Goal: Information Seeking & Learning: Learn about a topic

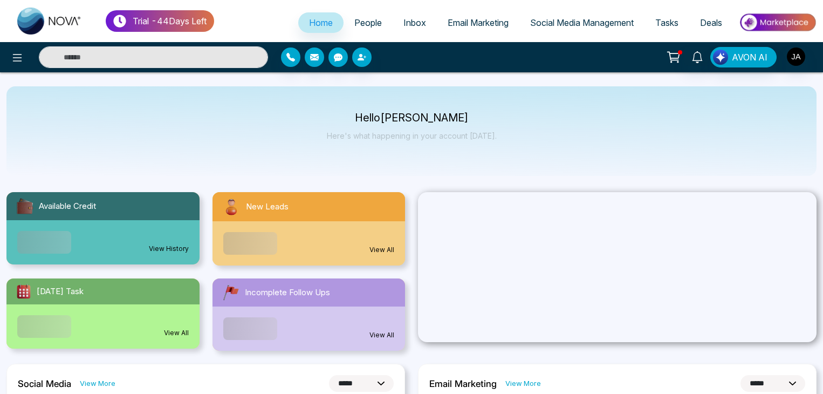
select select "*"
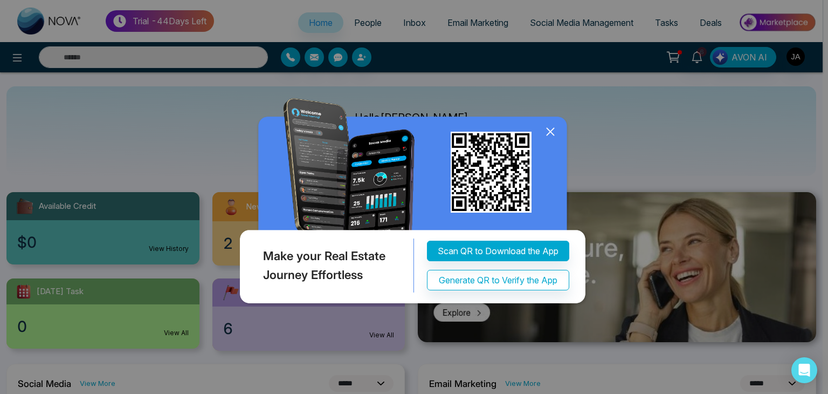
click at [553, 131] on icon at bounding box center [551, 132] width 16 height 16
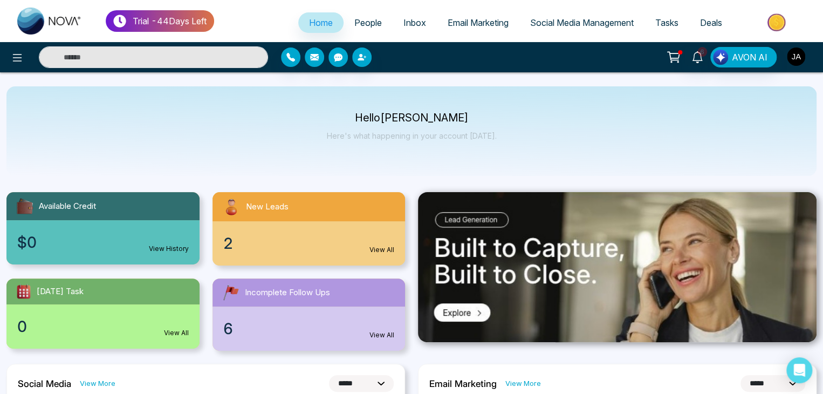
click at [796, 59] on img "button" at bounding box center [796, 56] width 18 height 18
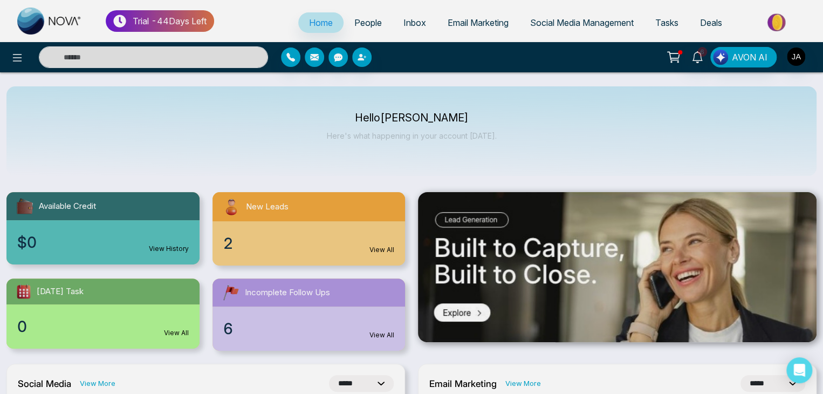
click at [796, 59] on div "[PERSON_NAME] Update Personal Number [PHONE_NUMBER] Email [PERSON_NAME][EMAIL_A…" at bounding box center [411, 197] width 823 height 394
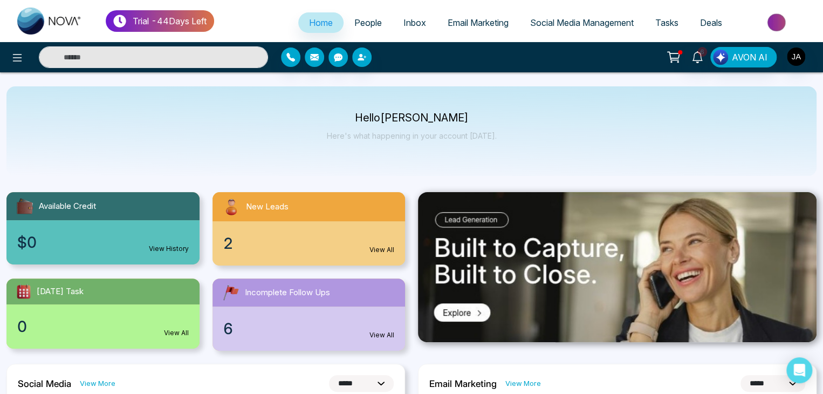
click at [359, 20] on span "People" at bounding box center [368, 22] width 28 height 11
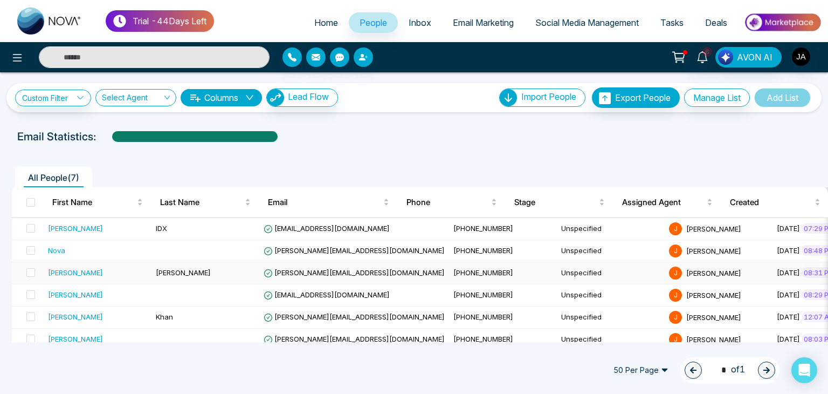
click at [313, 272] on span "[PERSON_NAME][EMAIL_ADDRESS][DOMAIN_NAME]" at bounding box center [354, 272] width 181 height 9
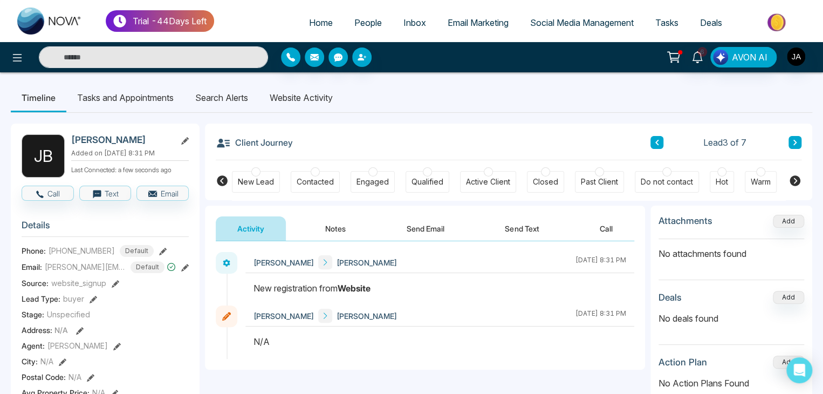
click at [299, 96] on li "Website Activity" at bounding box center [301, 97] width 85 height 29
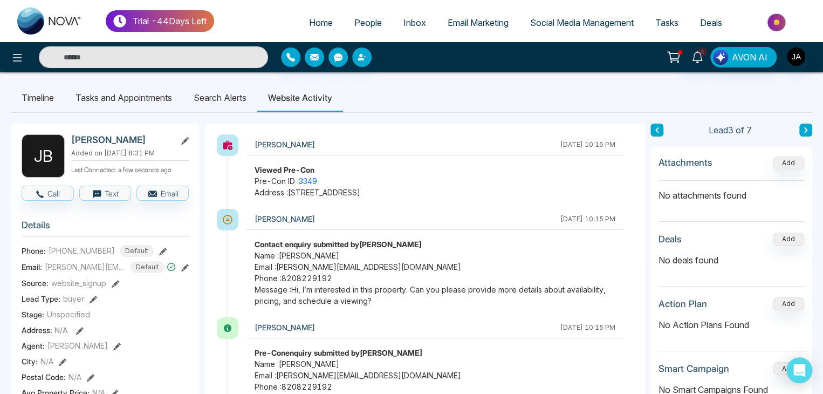
click at [222, 94] on li "Search Alerts" at bounding box center [220, 97] width 74 height 29
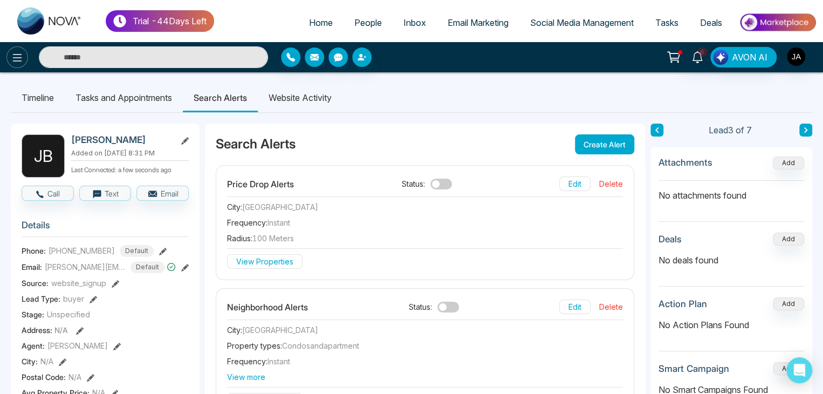
click at [22, 59] on icon at bounding box center [17, 57] width 13 height 13
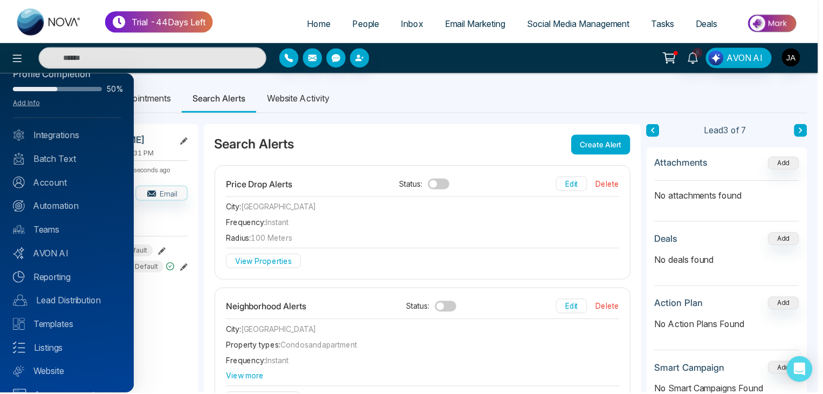
scroll to position [43, 0]
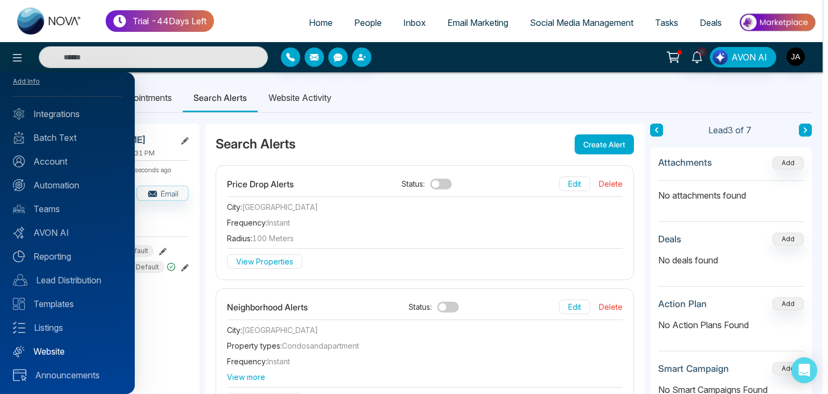
click at [56, 347] on link "Website" at bounding box center [67, 351] width 109 height 13
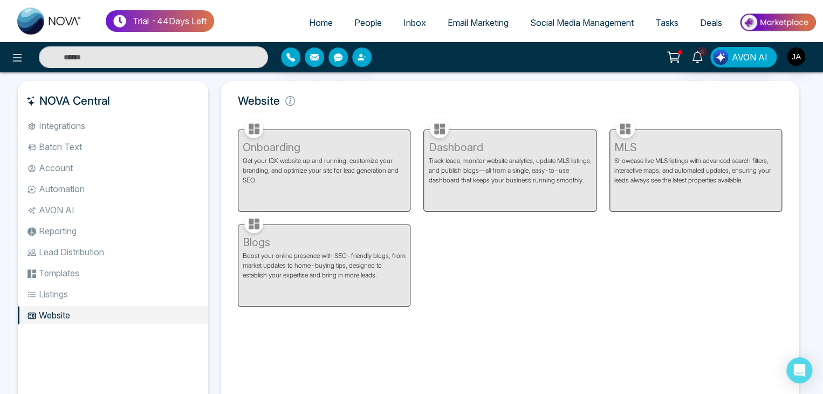
click at [467, 156] on div "Dashboard Track leads, monitor website analytics, update MLS listings, and publ…" at bounding box center [510, 164] width 186 height 95
click at [489, 180] on div "Dashboard Track leads, monitor website analytics, update MLS listings, and publ…" at bounding box center [510, 164] width 186 height 95
click at [437, 128] on div "Dashboard Track leads, monitor website analytics, update MLS listings, and publ…" at bounding box center [510, 164] width 186 height 95
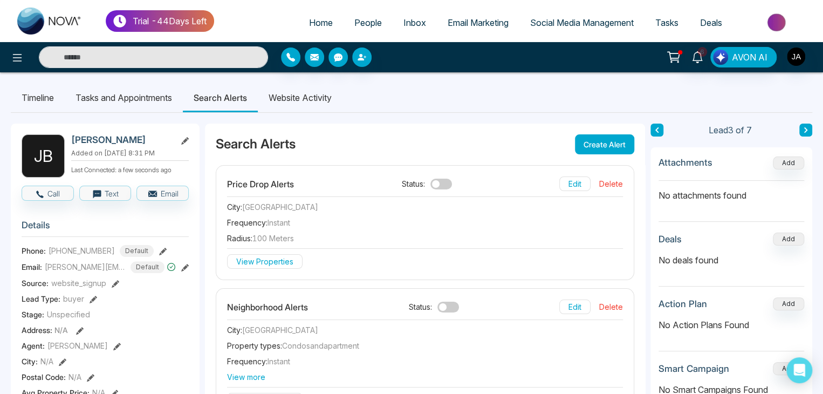
click at [284, 93] on li "Website Activity" at bounding box center [300, 97] width 85 height 29
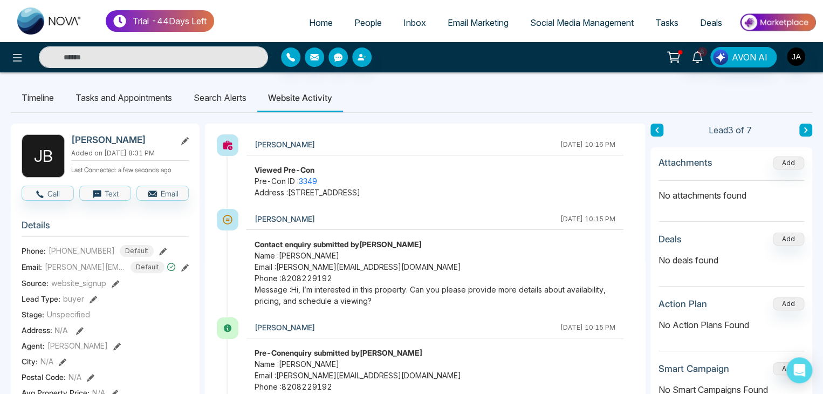
click at [214, 91] on li "Search Alerts" at bounding box center [220, 97] width 74 height 29
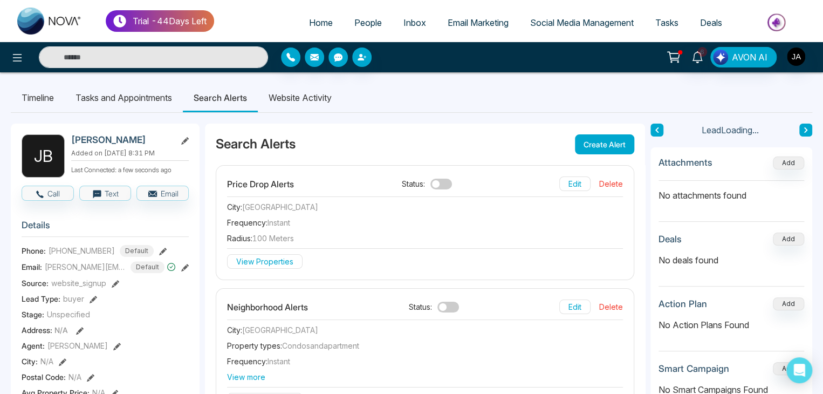
click at [150, 102] on li "Tasks and Appointments" at bounding box center [124, 97] width 118 height 29
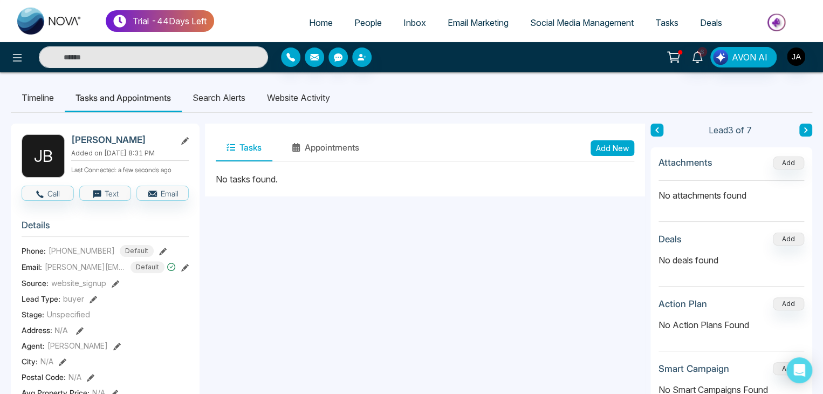
click at [231, 97] on li "Search Alerts" at bounding box center [219, 97] width 74 height 29
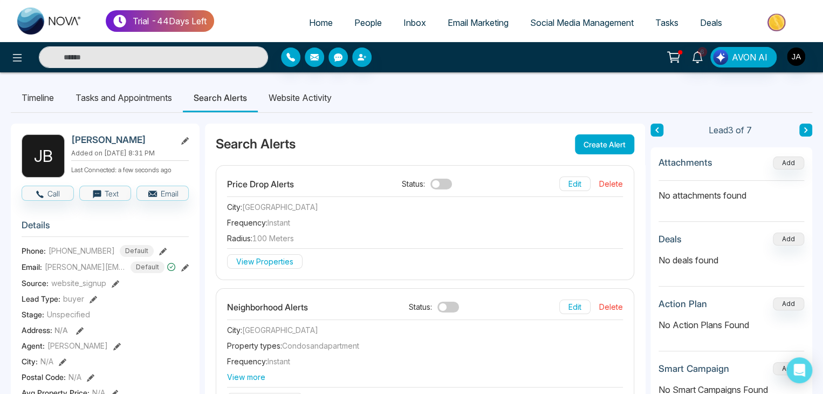
click at [303, 100] on li "Website Activity" at bounding box center [300, 97] width 85 height 29
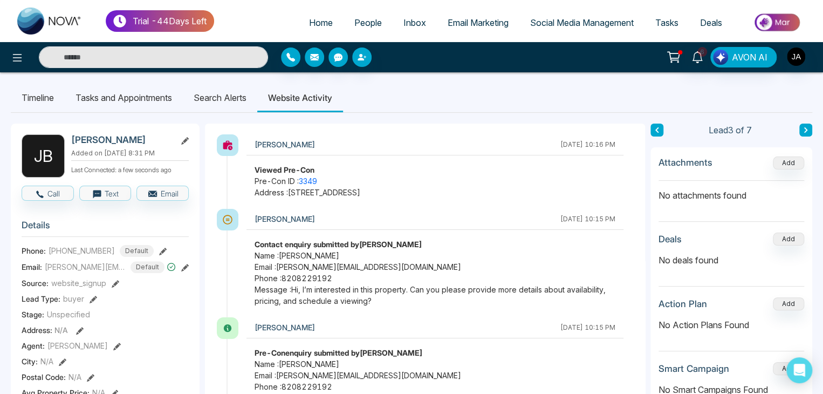
click at [36, 98] on li "Timeline" at bounding box center [38, 97] width 54 height 29
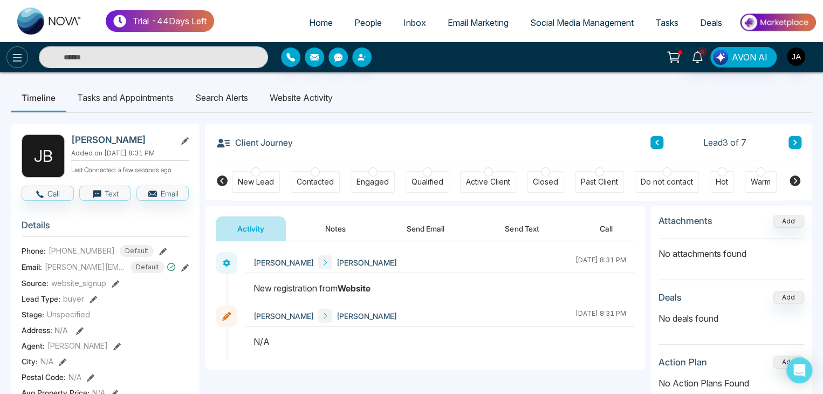
click at [17, 61] on icon at bounding box center [17, 58] width 9 height 8
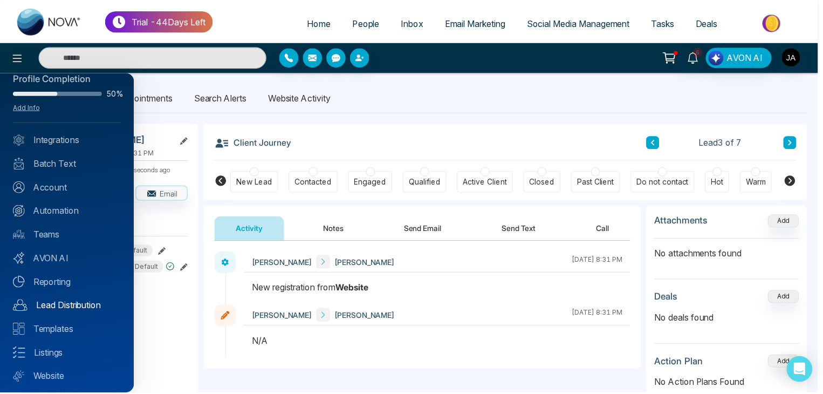
scroll to position [43, 0]
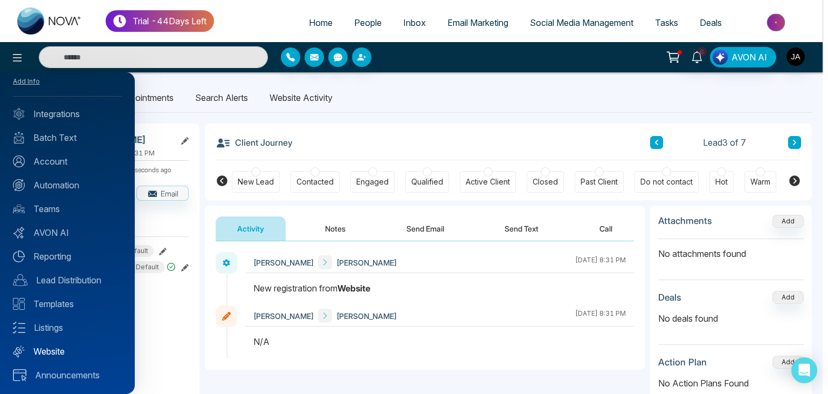
click at [58, 346] on link "Website" at bounding box center [67, 351] width 109 height 13
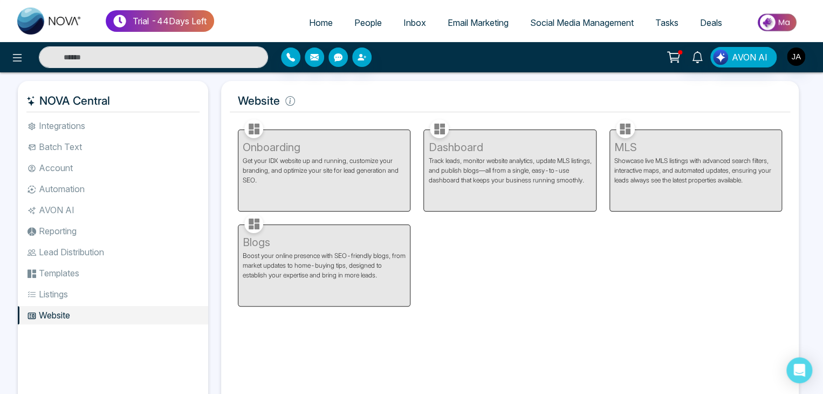
click at [297, 145] on div "Onboarding Get your IDX website up and running, customize your branding, and op…" at bounding box center [324, 164] width 186 height 95
click at [564, 159] on div "Dashboard Track leads, monitor website analytics, update MLS listings, and publ…" at bounding box center [510, 164] width 186 height 95
click at [653, 150] on div "MLS Showcase live MLS listings with advanced search filters, interactive maps, …" at bounding box center [696, 164] width 186 height 95
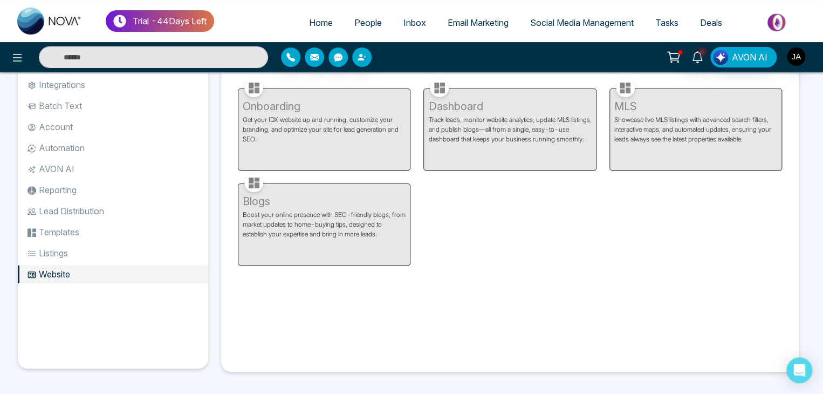
scroll to position [45, 0]
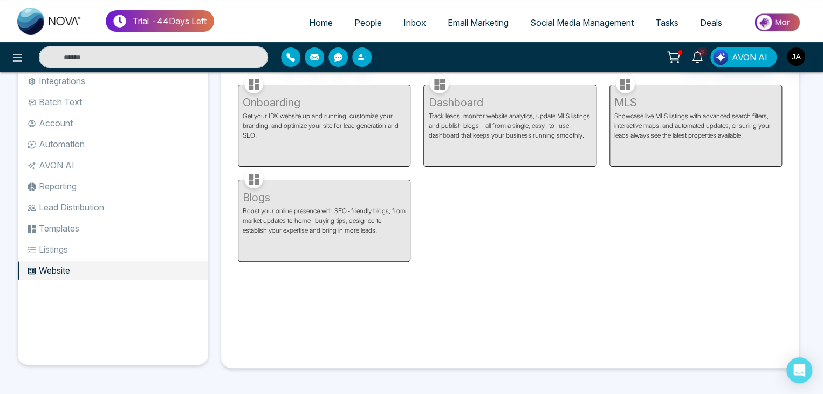
click at [290, 202] on div "Blogs Boost your online presence with SEO-friendly blogs, from market updates t…" at bounding box center [324, 214] width 186 height 95
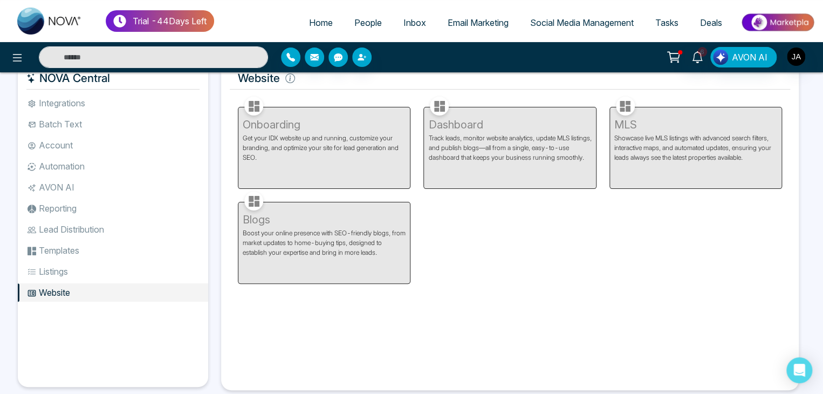
scroll to position [0, 0]
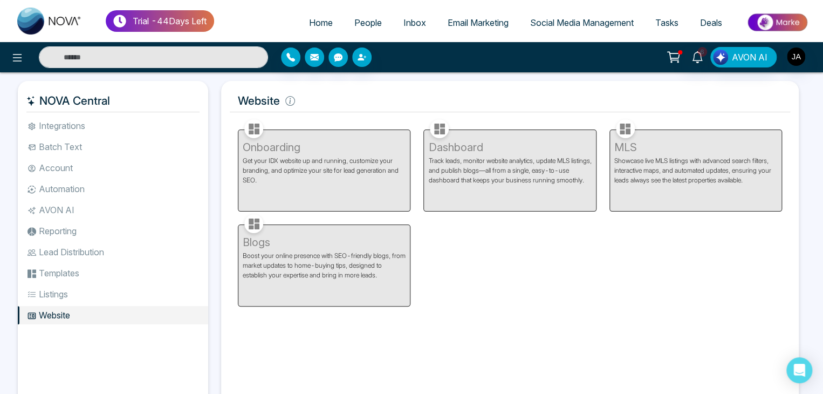
click at [498, 149] on div "Dashboard Track leads, monitor website analytics, update MLS listings, and publ…" at bounding box center [510, 164] width 186 height 95
click at [620, 126] on div "MLS Showcase live MLS listings with advanced search filters, interactive maps, …" at bounding box center [696, 164] width 186 height 95
click at [796, 55] on img "button" at bounding box center [796, 56] width 18 height 18
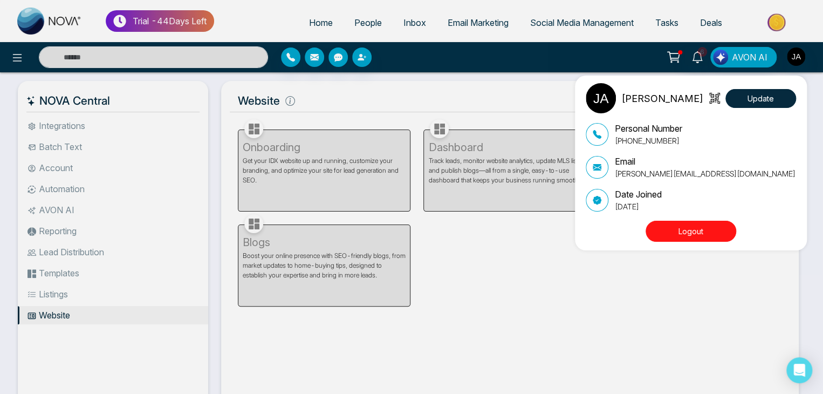
click at [699, 234] on button "Logout" at bounding box center [691, 231] width 91 height 21
